Goal: Use online tool/utility: Utilize a website feature to perform a specific function

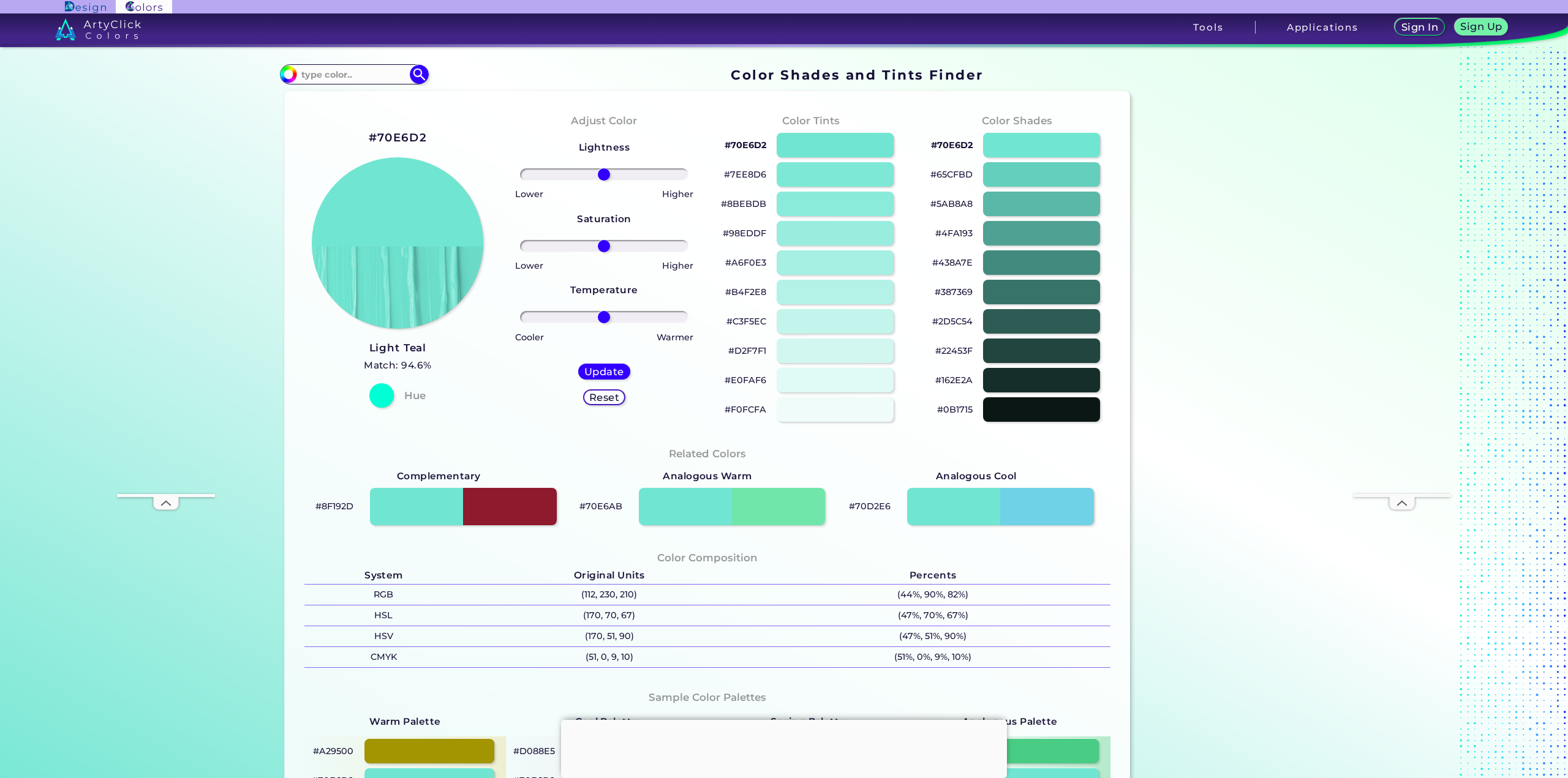
click at [307, 365] on div "#70E6D2 Light Teal Match: 94.6% Hue" at bounding box center [397, 267] width 206 height 333
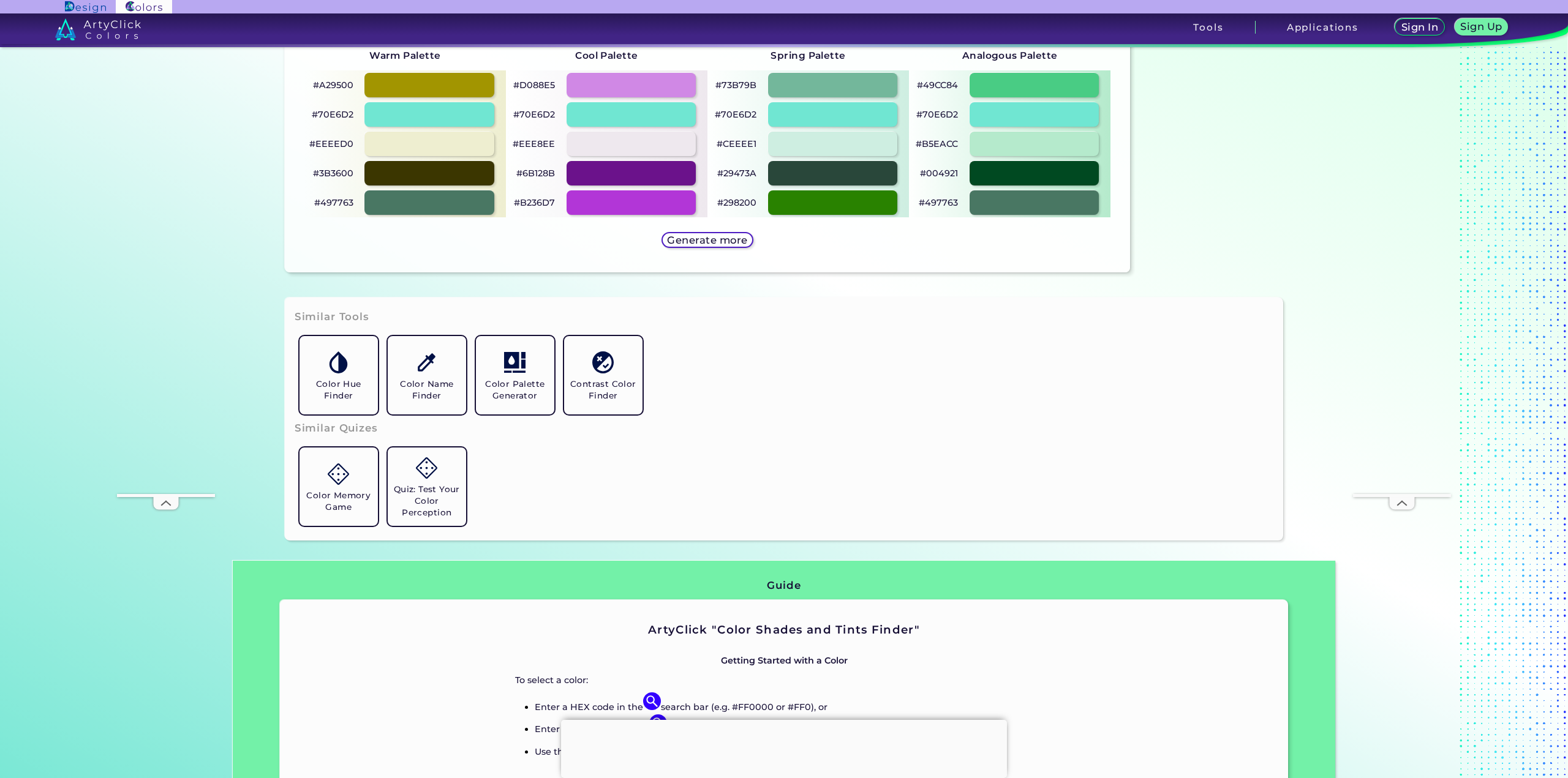
scroll to position [735, 0]
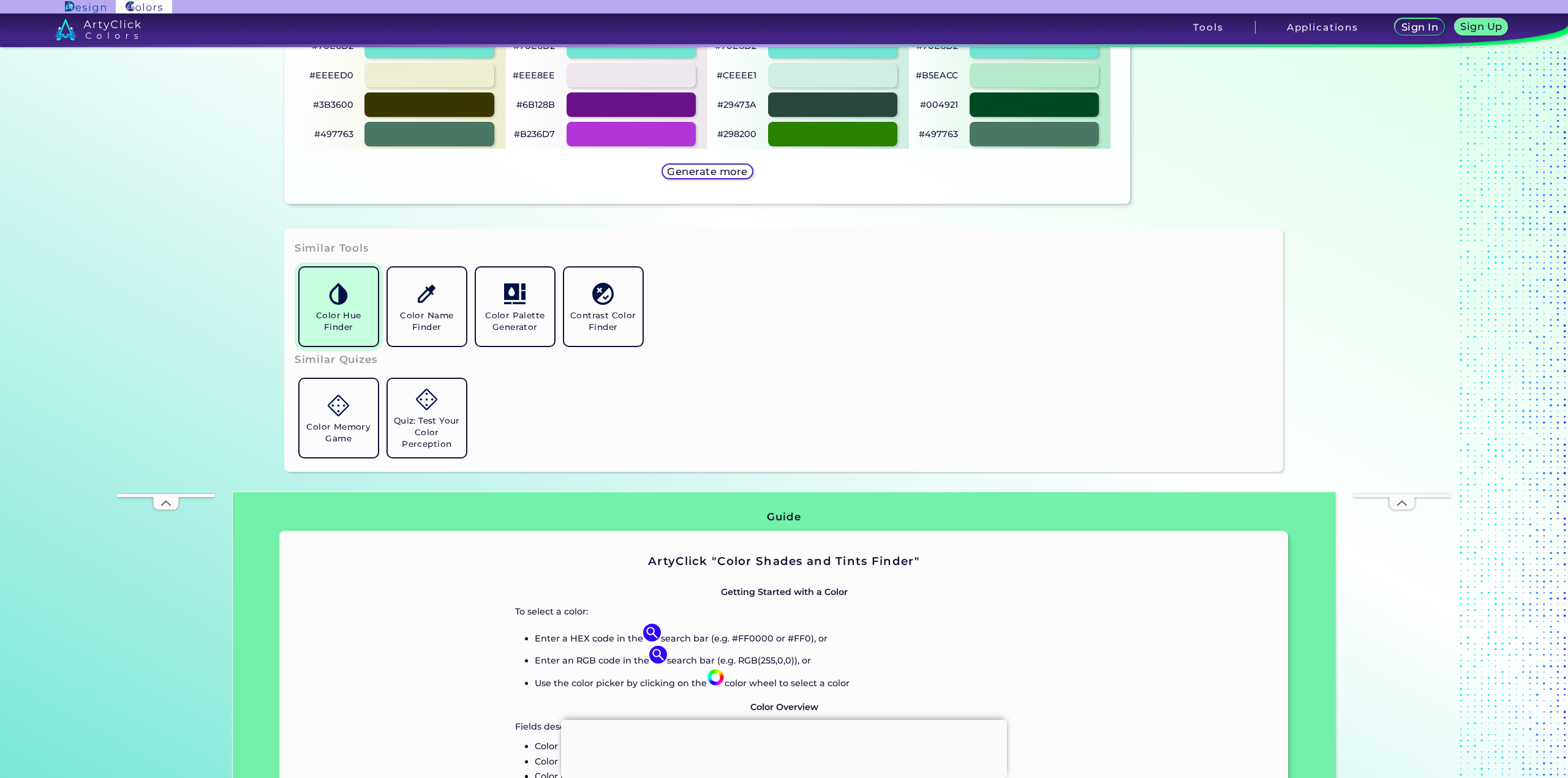
click at [323, 318] on h5 "Color Hue Finder" at bounding box center [338, 321] width 68 height 23
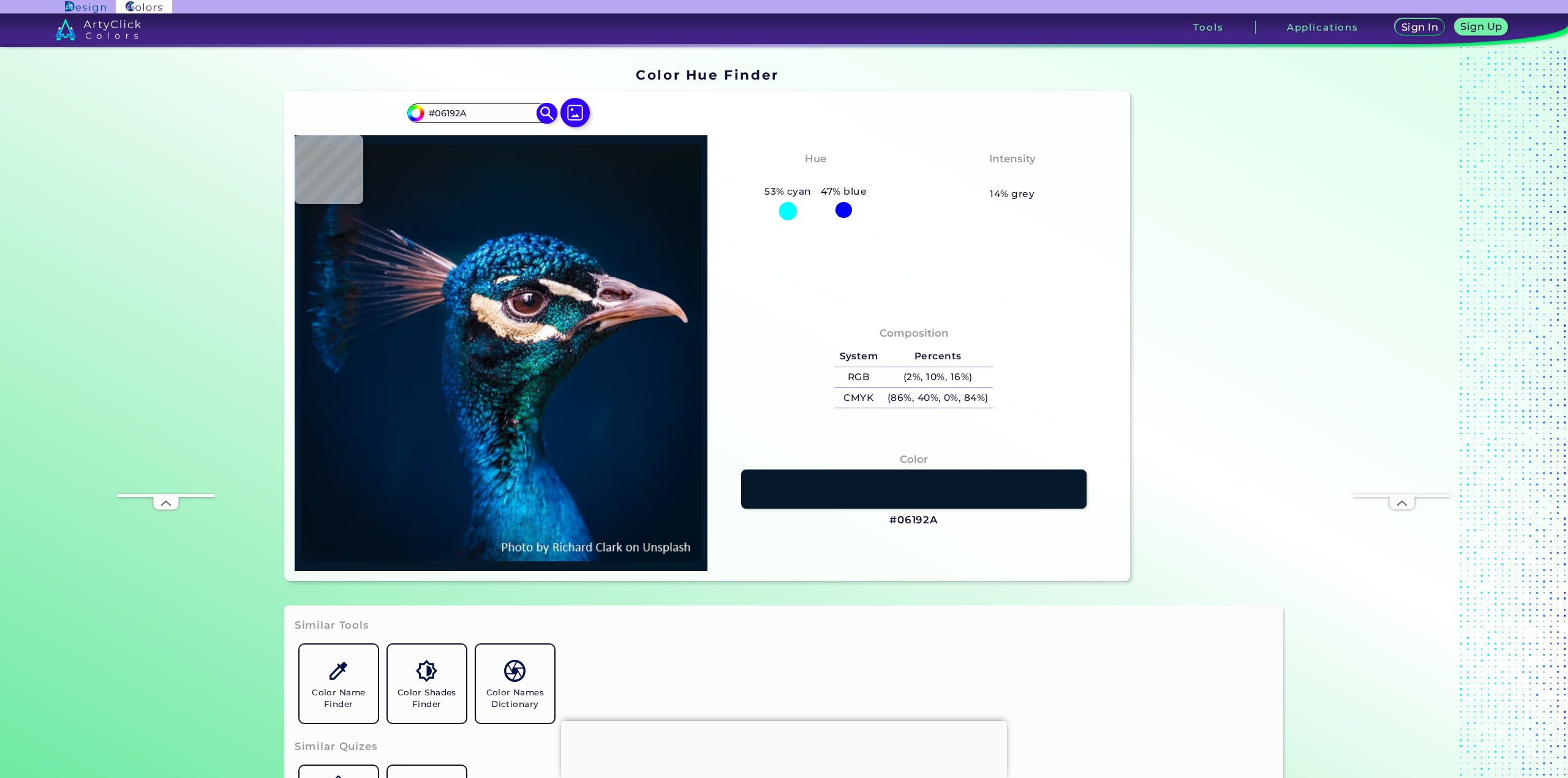
type input "#000000"
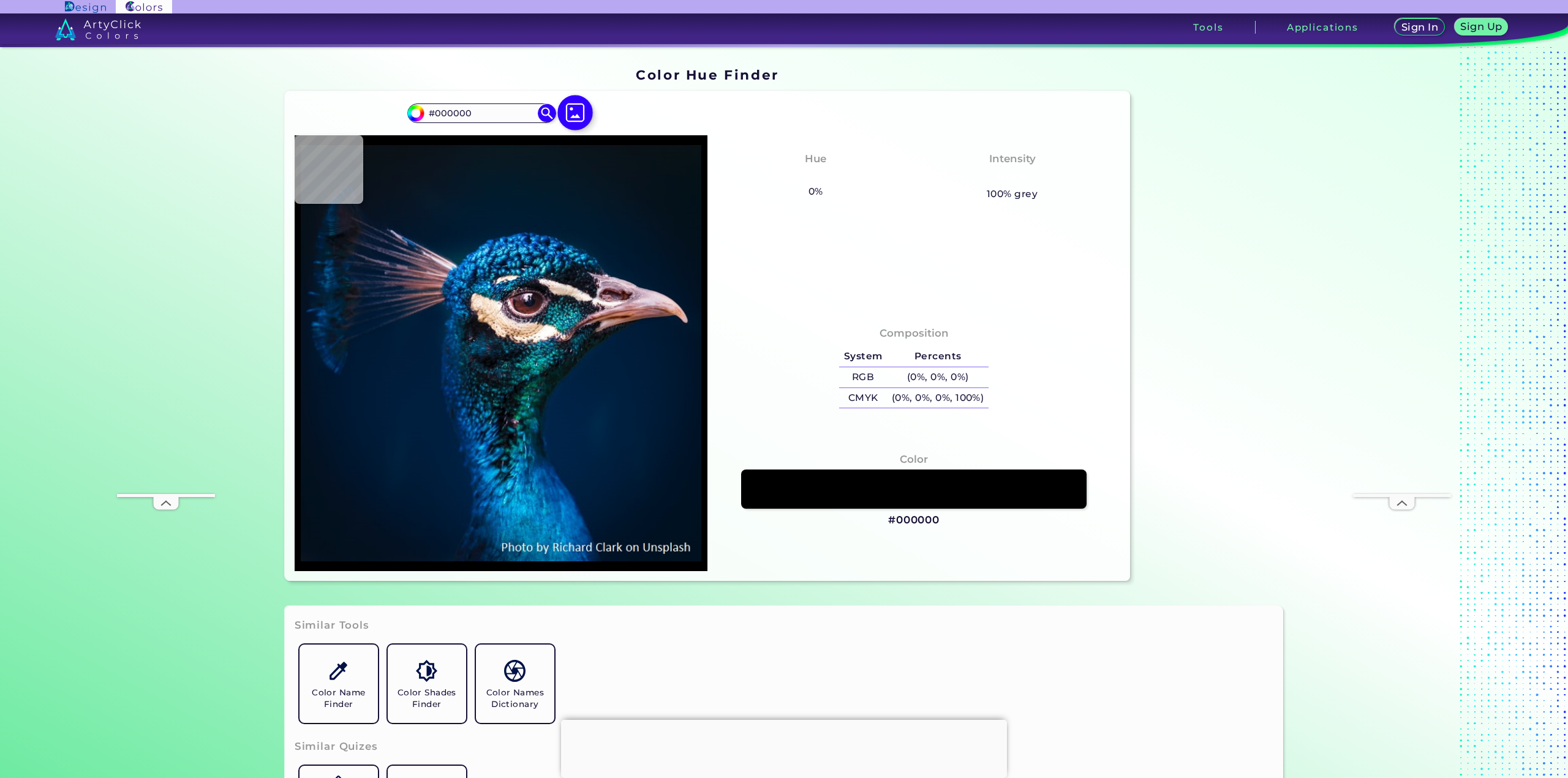
click at [572, 115] on img at bounding box center [575, 112] width 36 height 36
click at [0, 0] on input "file" at bounding box center [0, 0] width 0 height 0
type input "#52535a"
type input "#52535A"
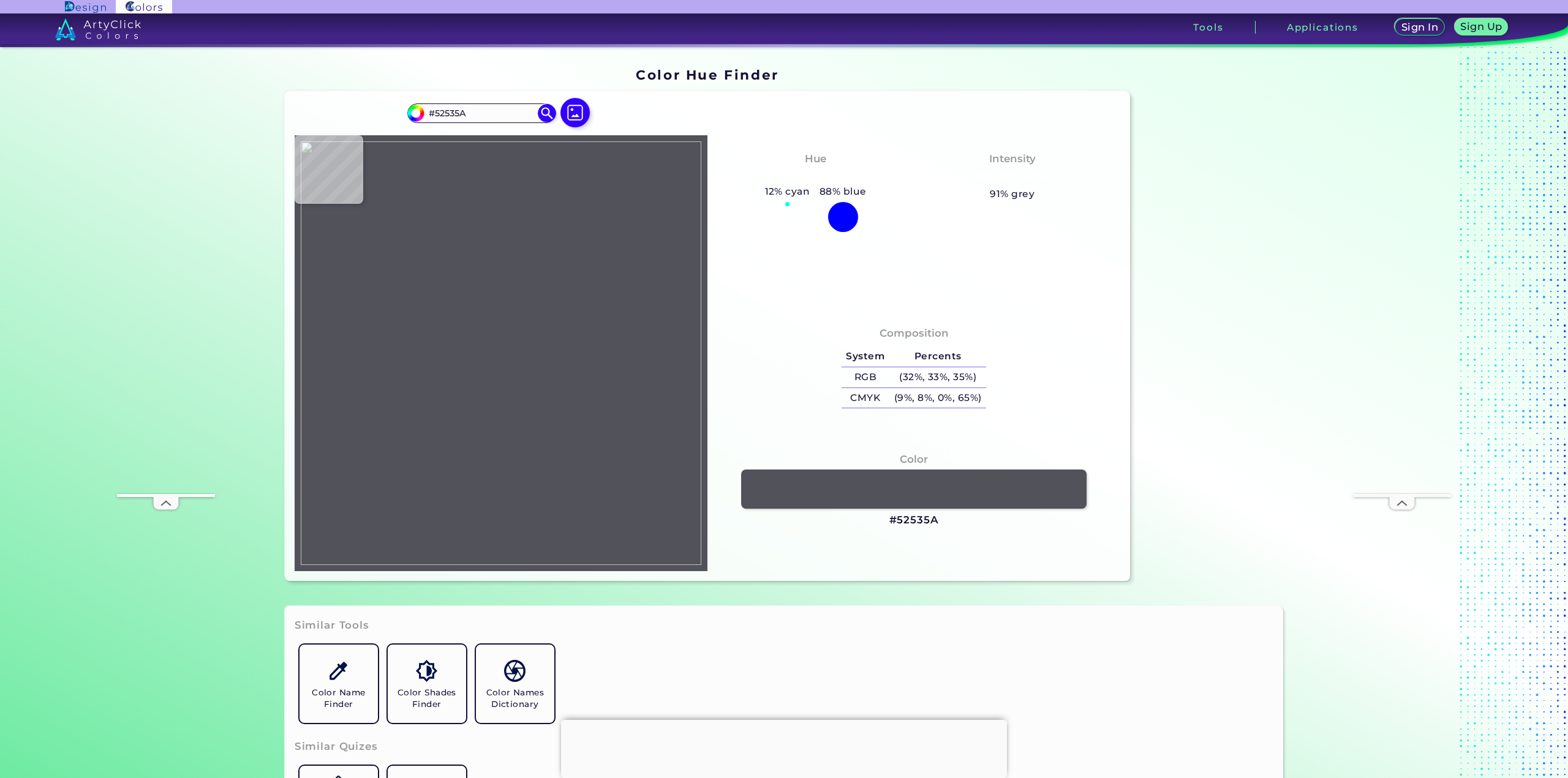
click at [402, 224] on div at bounding box center [501, 353] width 413 height 436
click at [906, 521] on h3 "#52535A" at bounding box center [914, 520] width 50 height 14
type input "#000000"
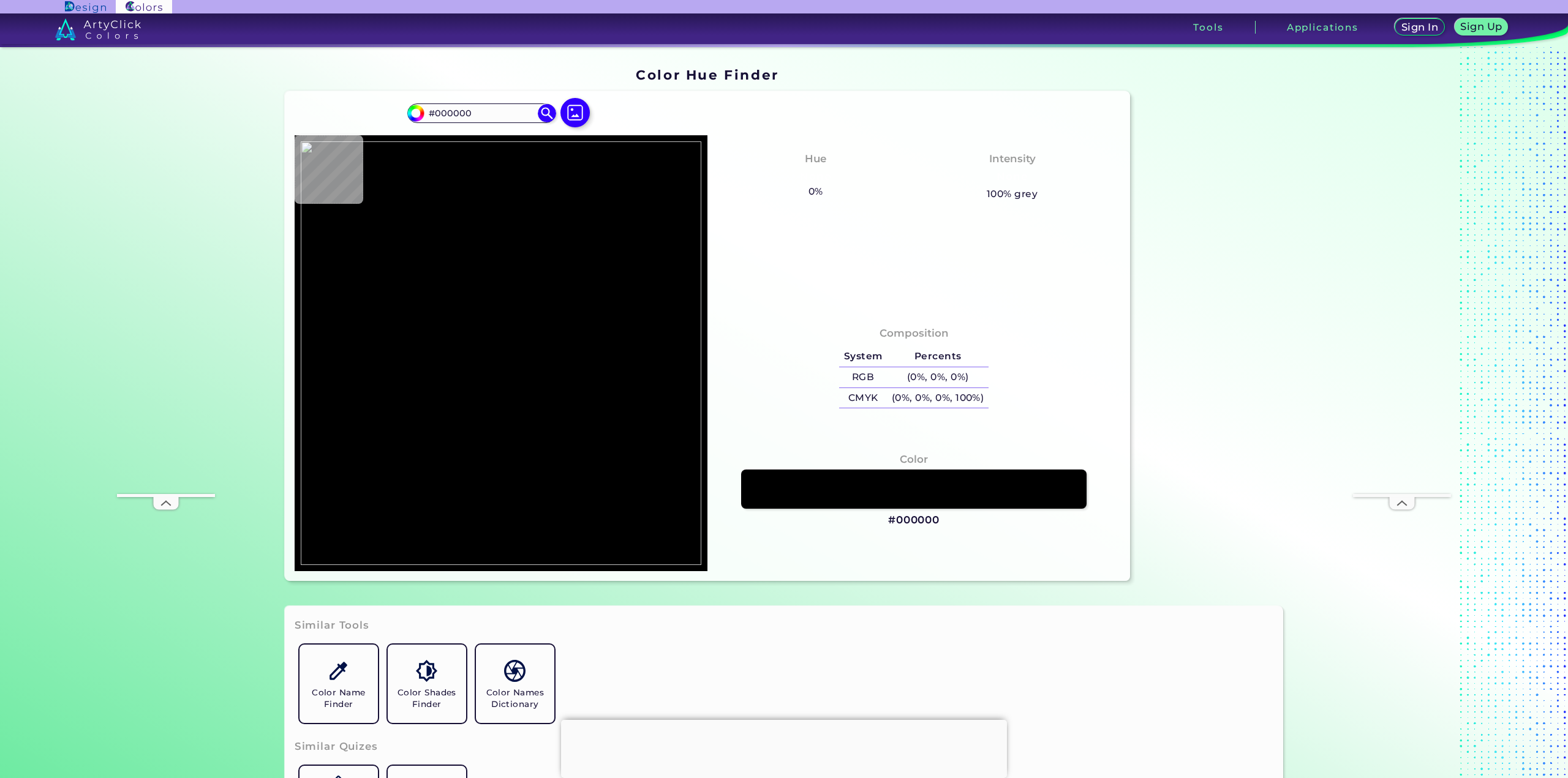
type input "#52535a"
type input "#52535A"
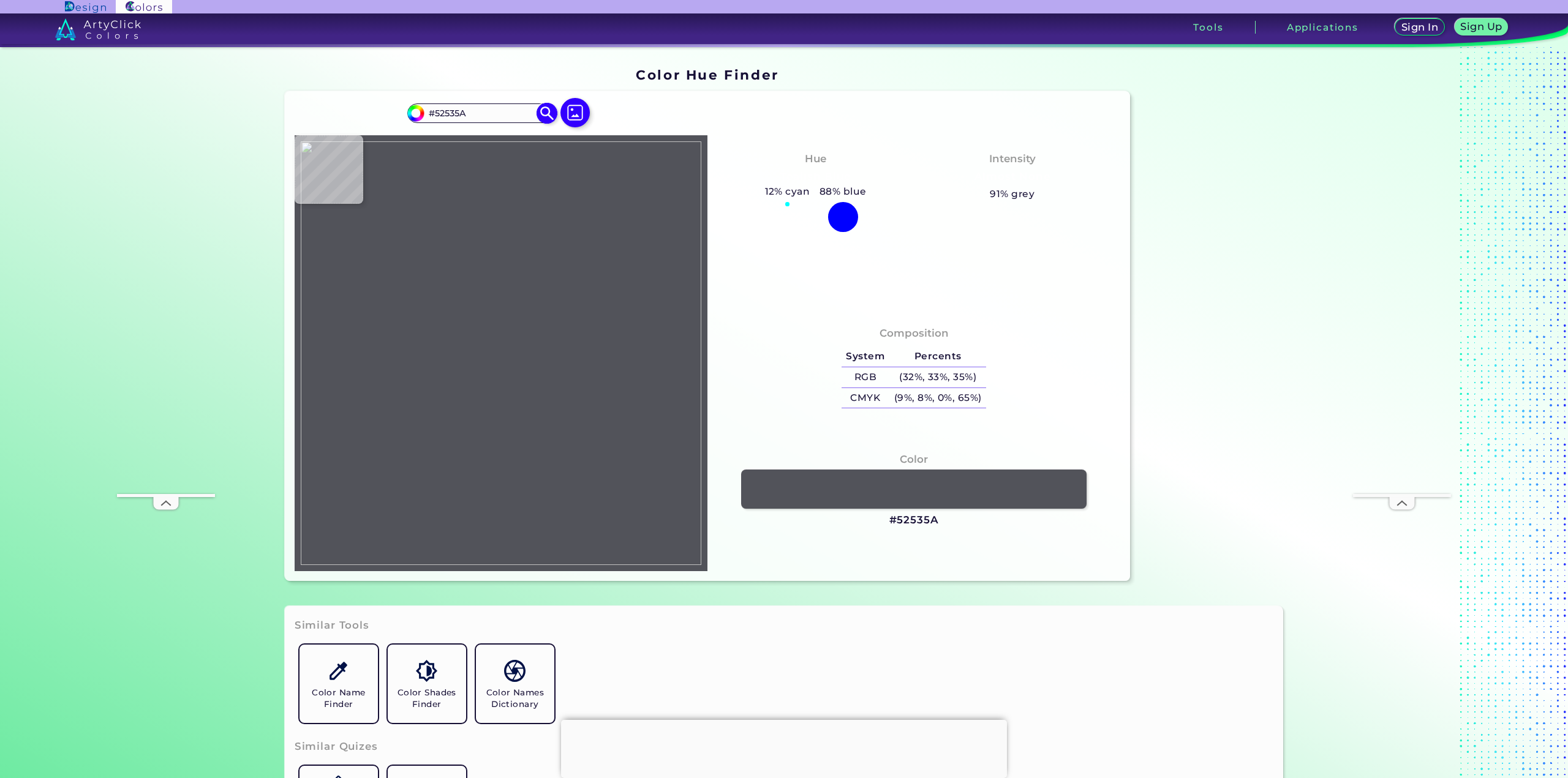
click at [543, 113] on img at bounding box center [546, 113] width 21 height 21
click at [570, 110] on img at bounding box center [575, 112] width 36 height 36
click at [0, 0] on input "file" at bounding box center [0, 0] width 0 height 0
type input "#3c4044"
type input "#3C4044"
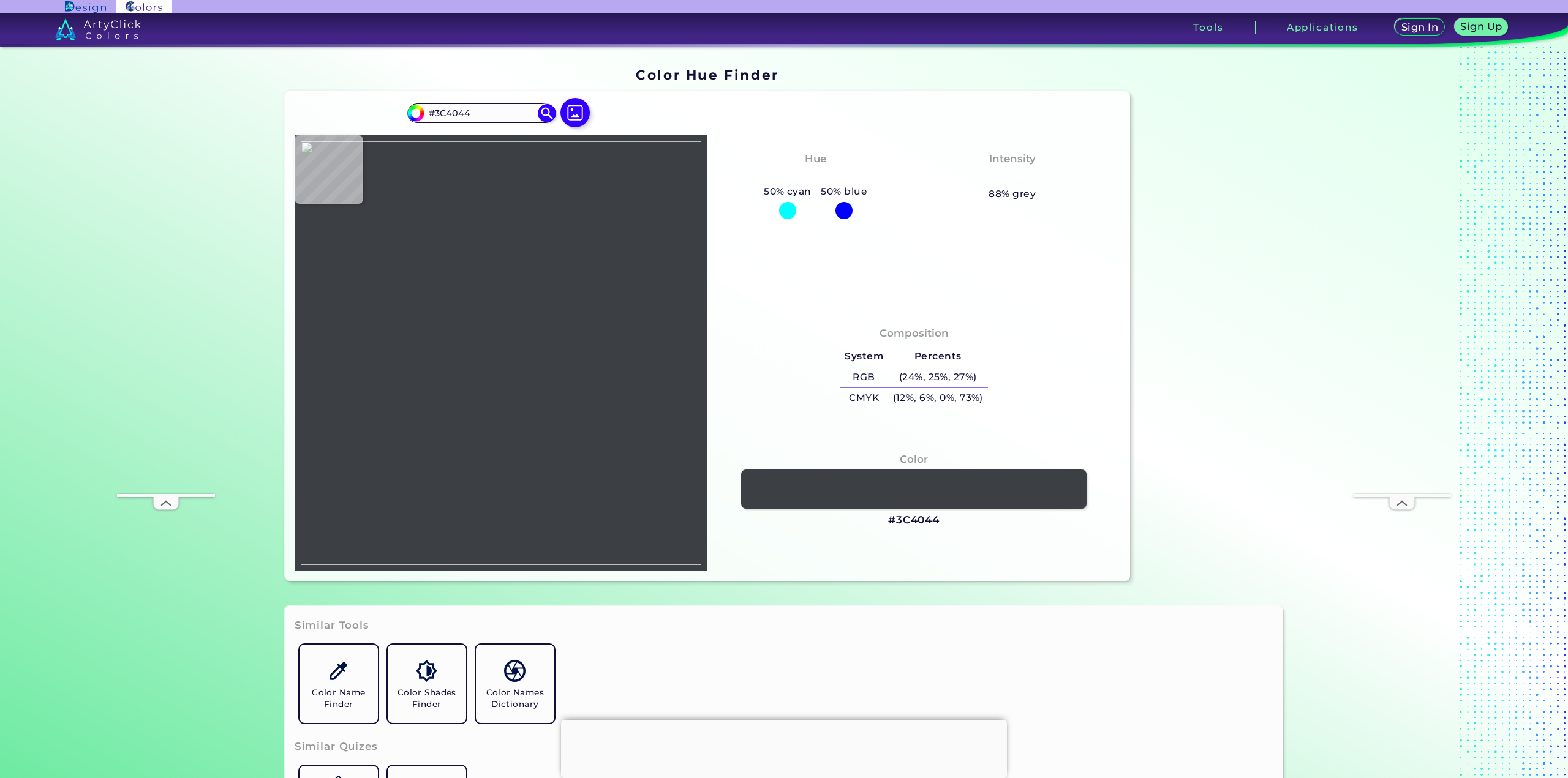
click at [462, 310] on div at bounding box center [501, 353] width 413 height 436
click at [448, 273] on div at bounding box center [501, 353] width 413 height 436
click at [441, 268] on img at bounding box center [501, 353] width 400 height 423
click at [369, 205] on img at bounding box center [501, 353] width 400 height 423
click at [667, 358] on img at bounding box center [501, 353] width 400 height 423
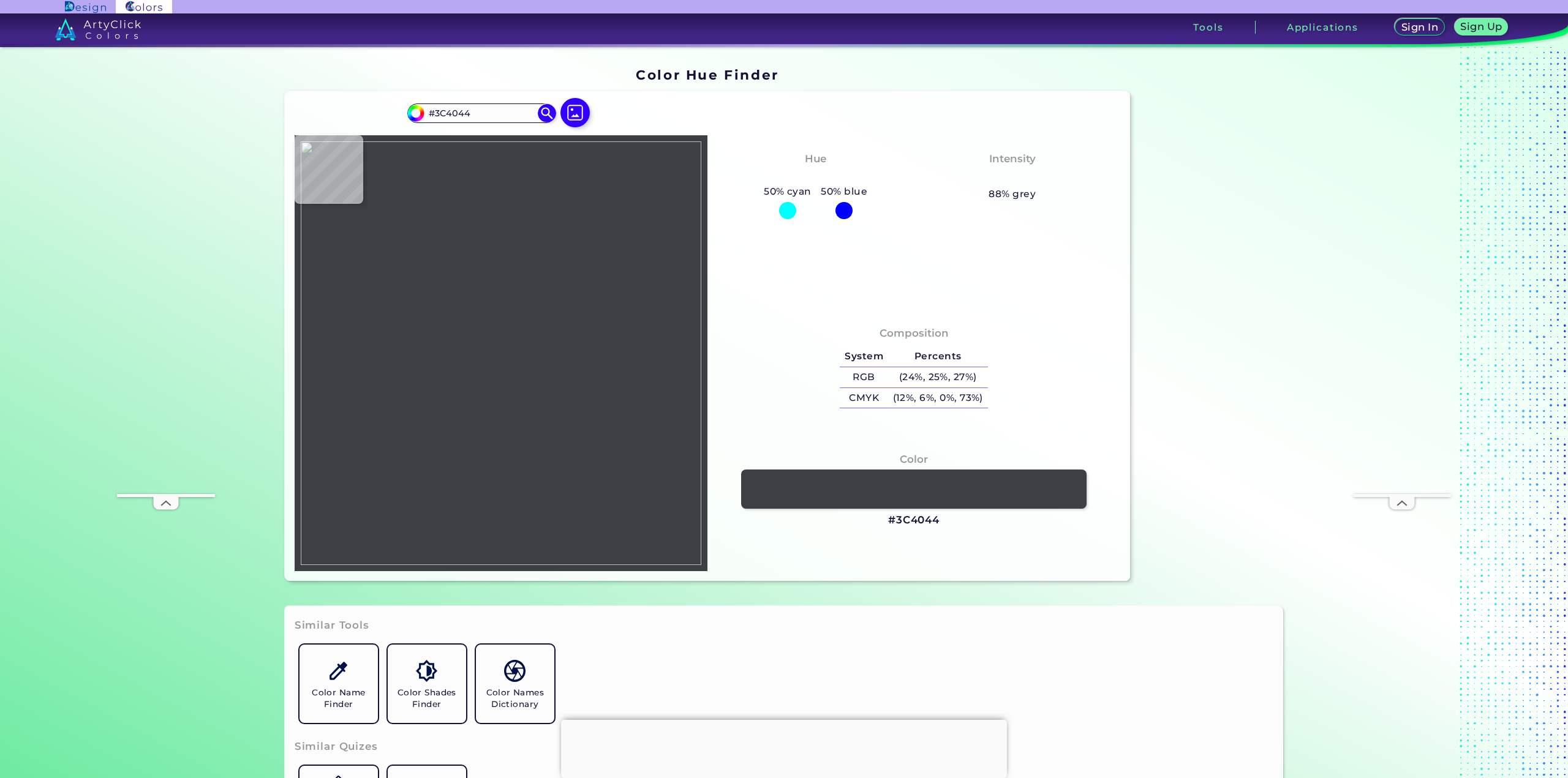
drag, startPoint x: 620, startPoint y: 449, endPoint x: 386, endPoint y: 164, distance: 368.8
click at [386, 164] on div at bounding box center [501, 353] width 413 height 436
click at [525, 247] on img at bounding box center [501, 353] width 400 height 423
click at [910, 516] on h3 "#3C4044" at bounding box center [914, 520] width 51 height 14
type input "#000000"
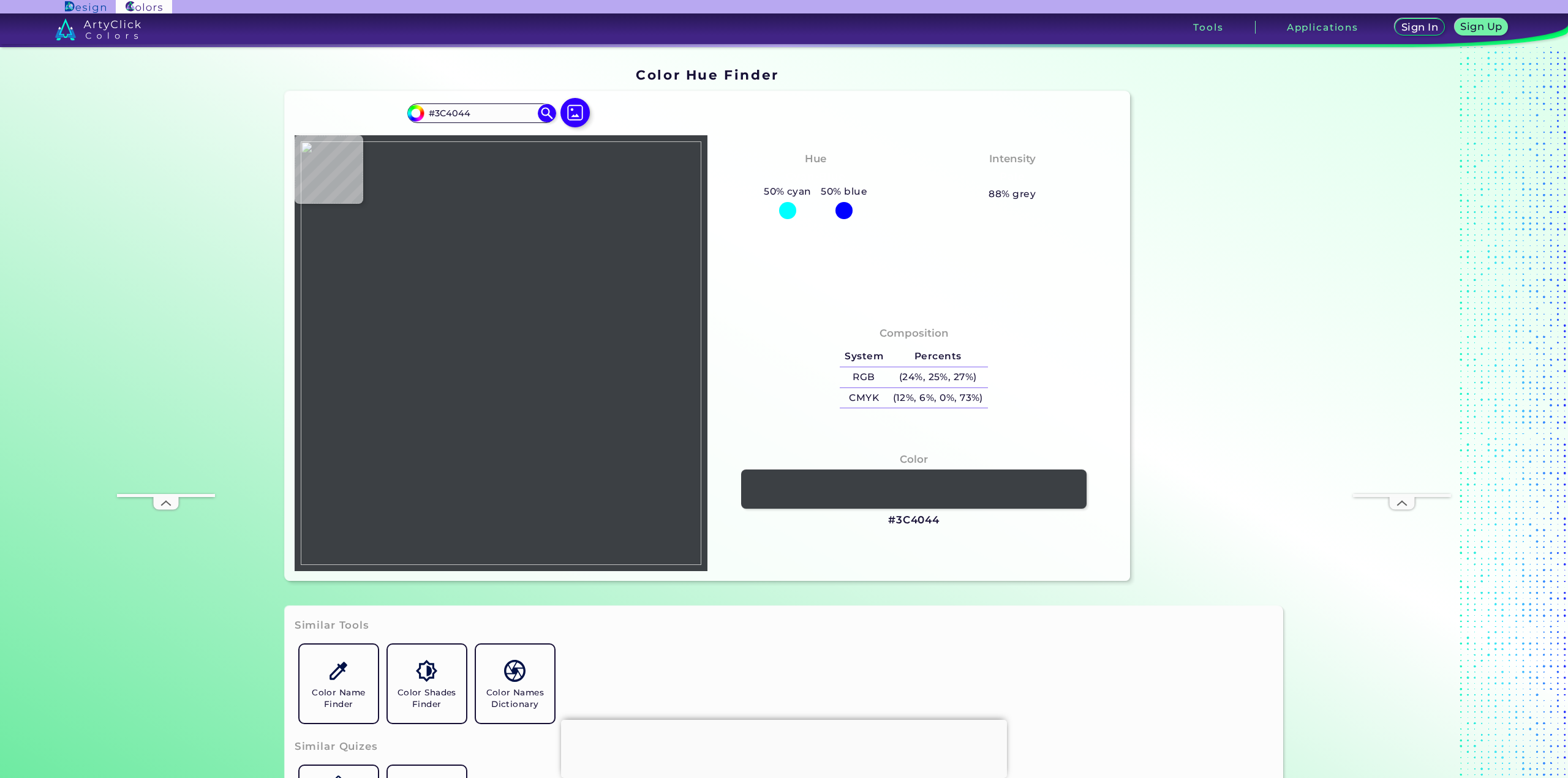
type input "#000000"
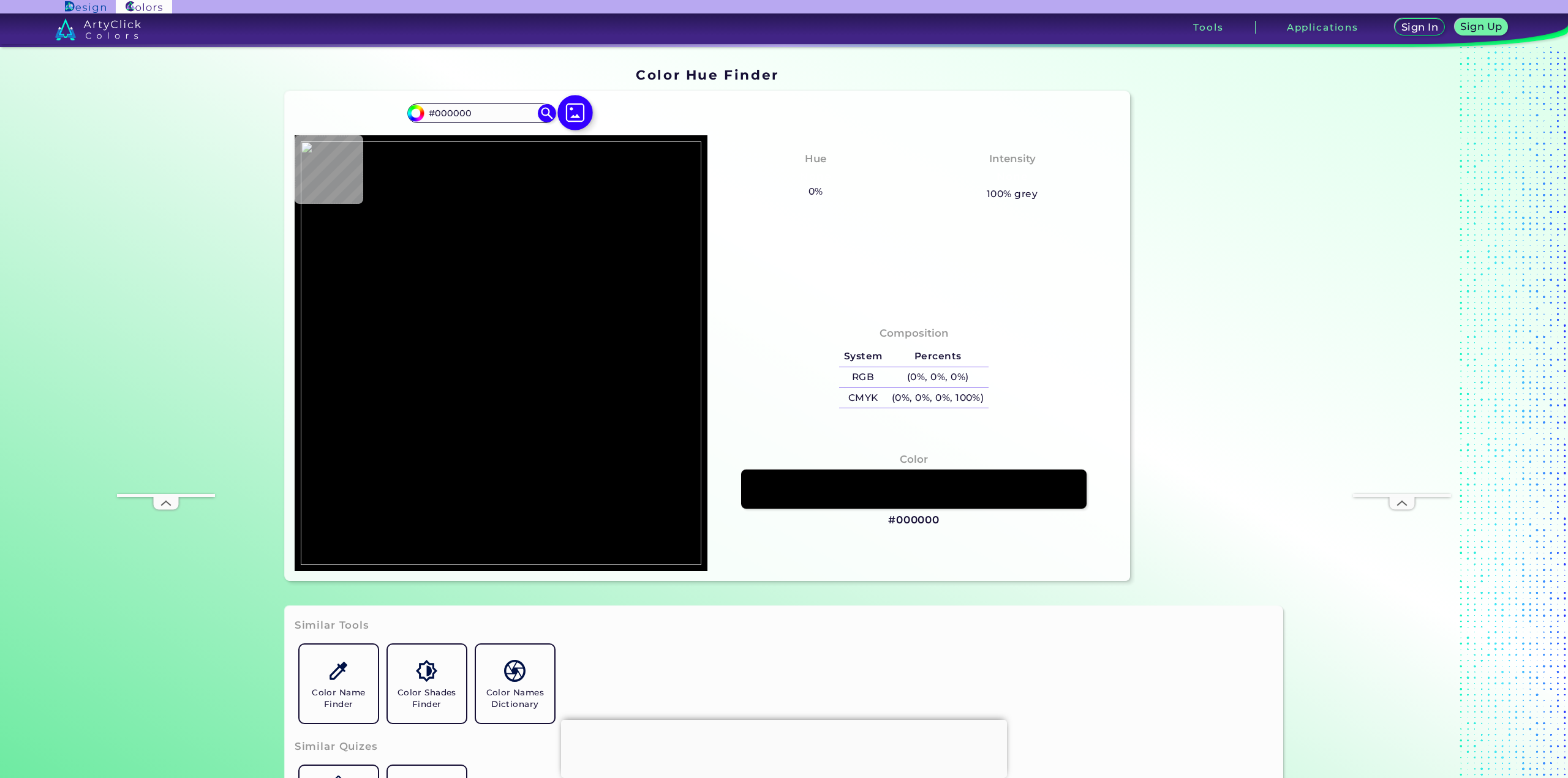
click at [581, 113] on img at bounding box center [575, 112] width 36 height 36
click at [0, 0] on input "file" at bounding box center [0, 0] width 0 height 0
type input "#52535a"
type input "#52535A"
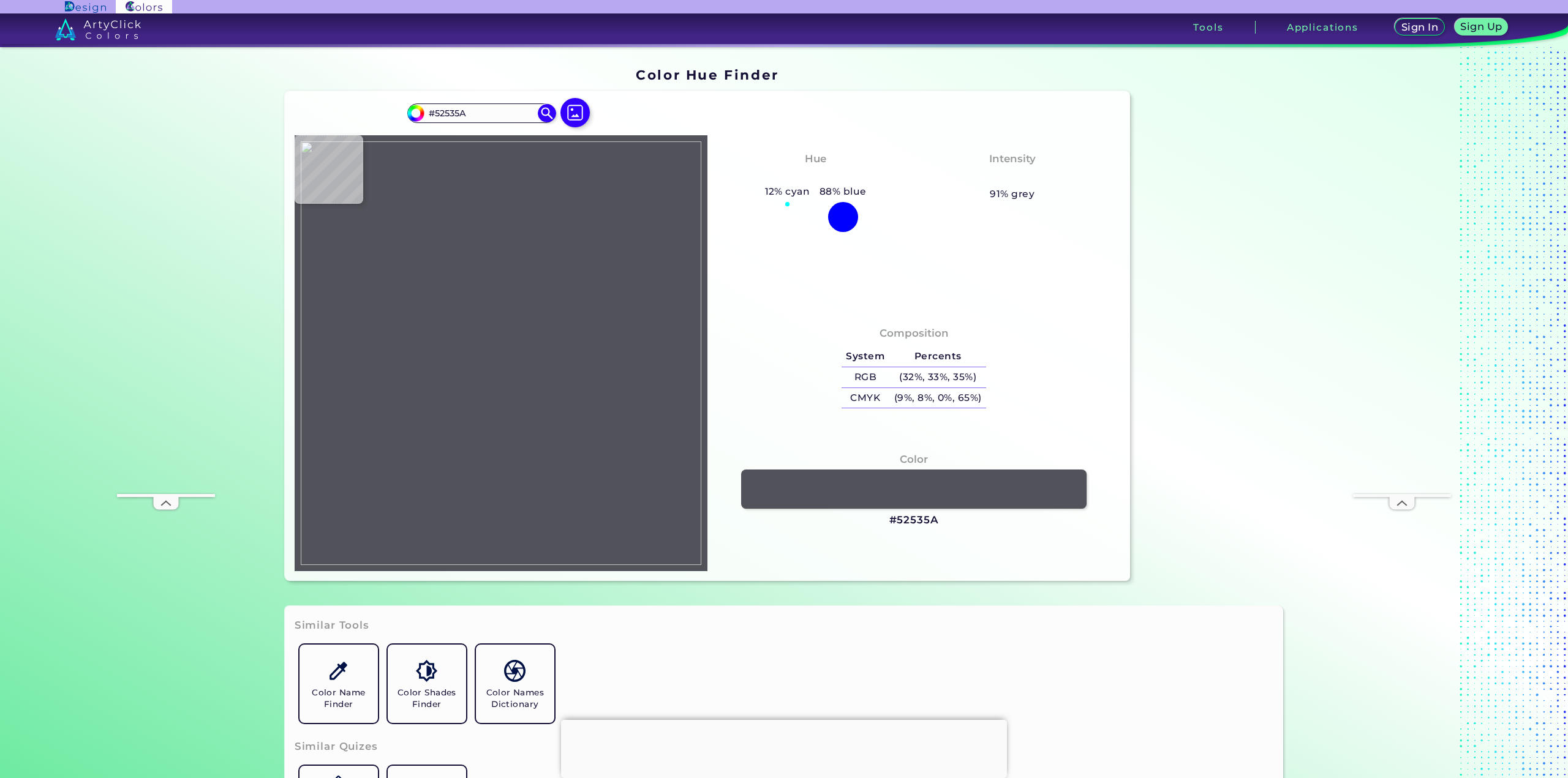
click at [914, 514] on h3 "#52535A" at bounding box center [914, 520] width 50 height 14
type input "#000000"
type input "#52535a"
type input "#52535A"
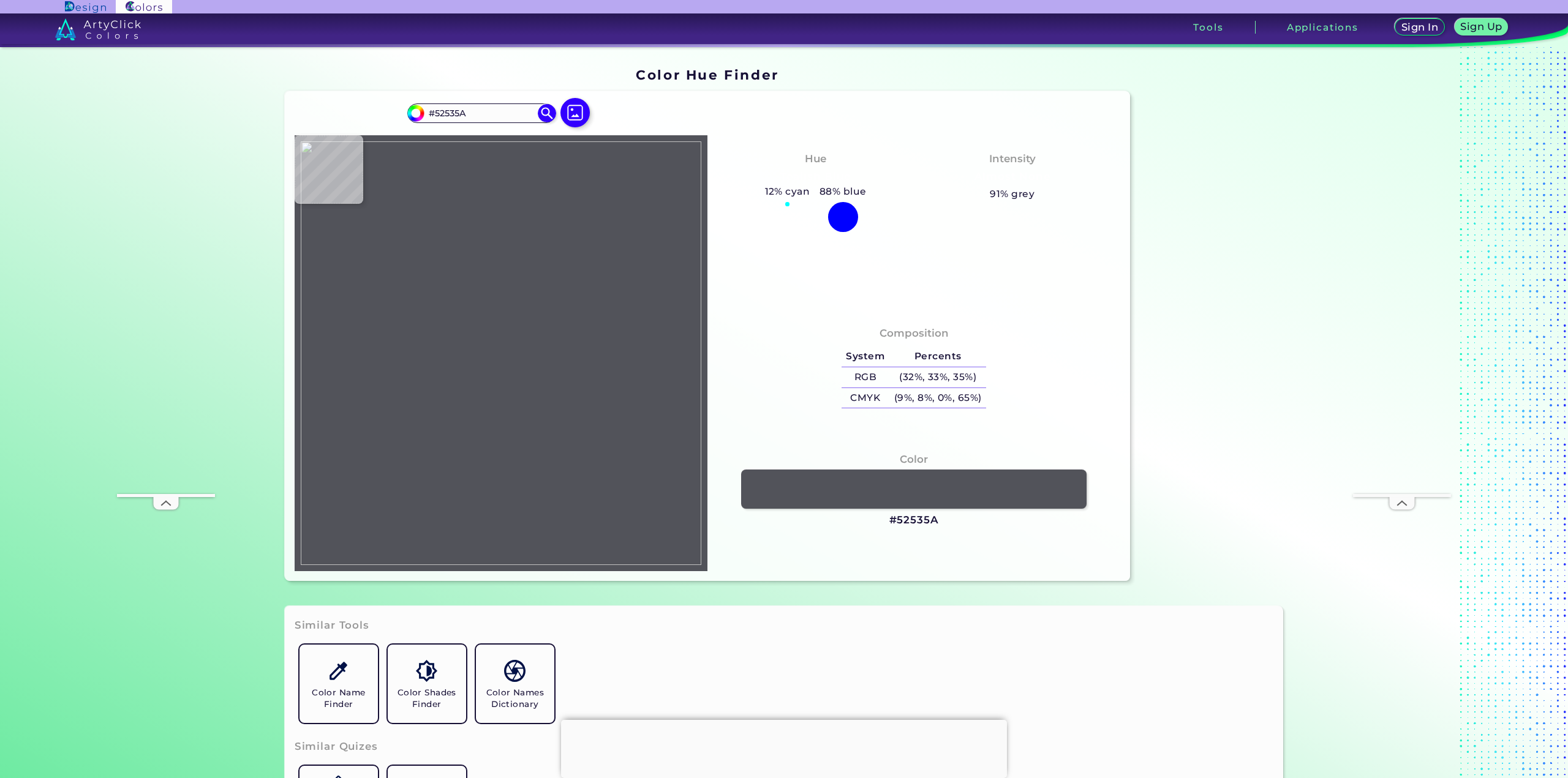
type input "#000000"
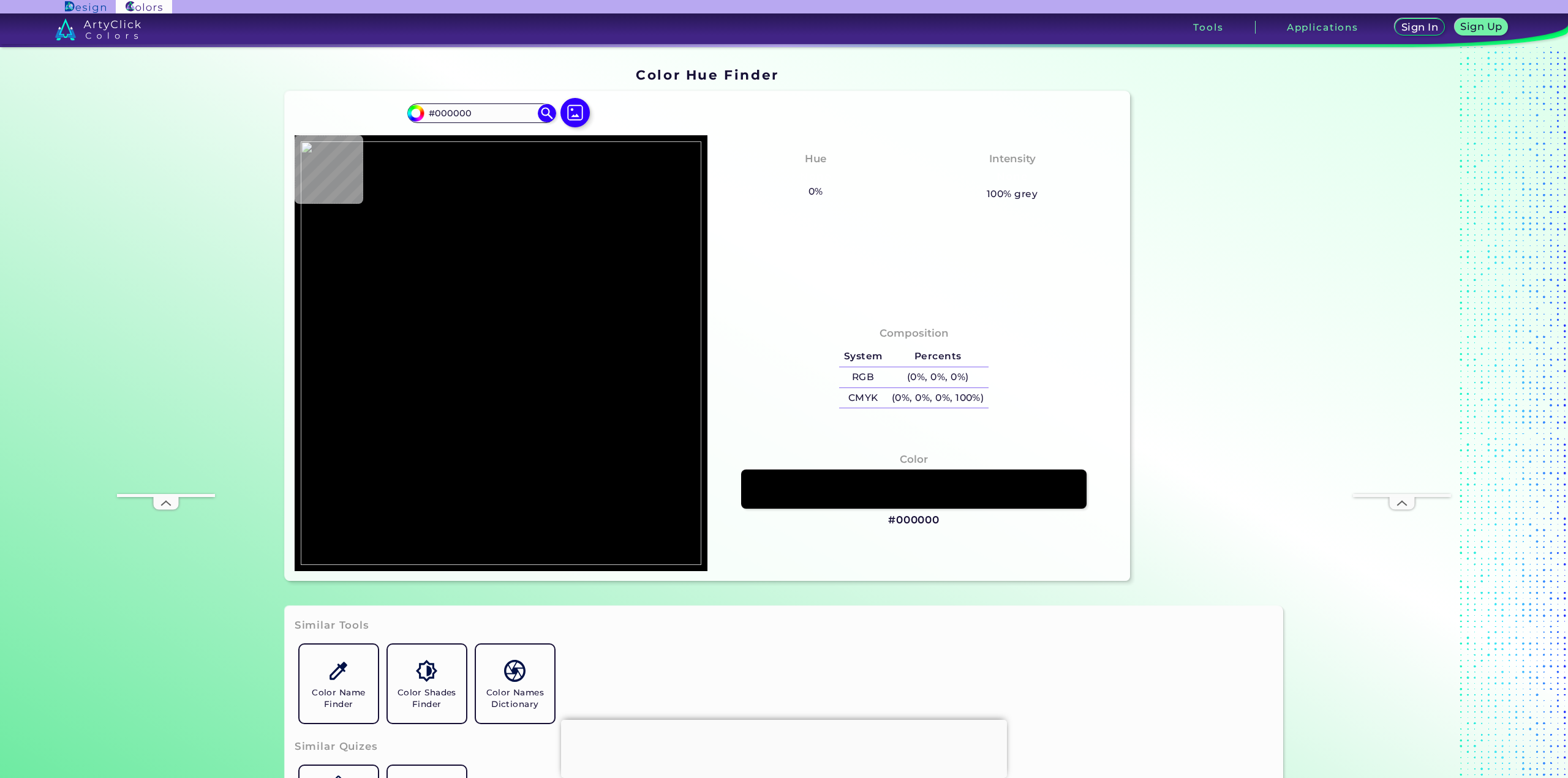
type input "#52535a"
type input "#52535A"
type input "#000000"
